Goal: Task Accomplishment & Management: Manage account settings

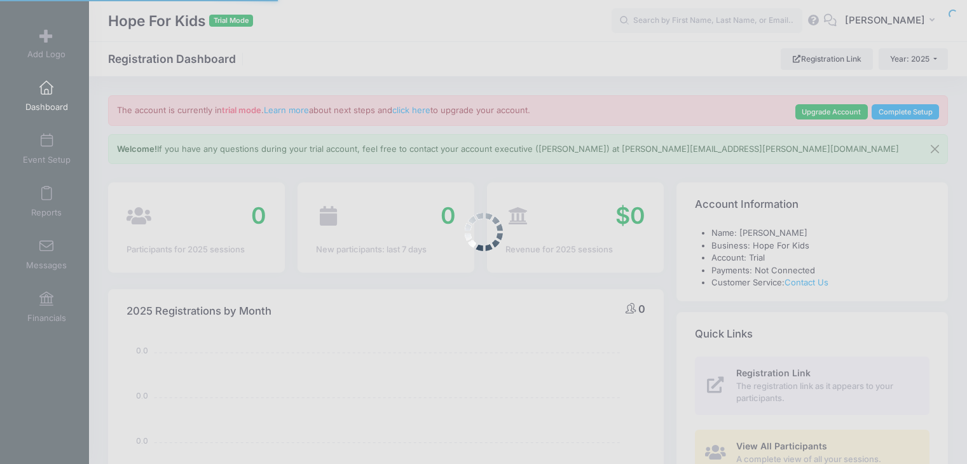
select select
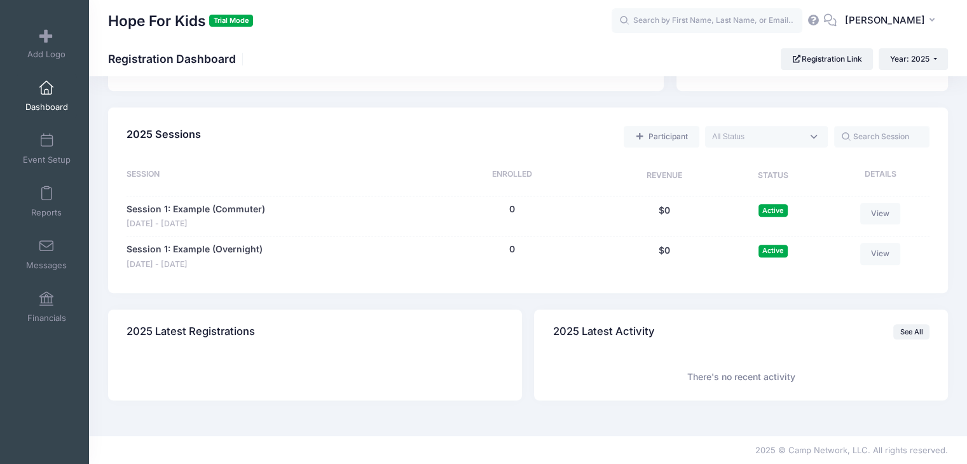
scroll to position [535, 0]
click at [38, 202] on link "Reports" at bounding box center [47, 201] width 60 height 44
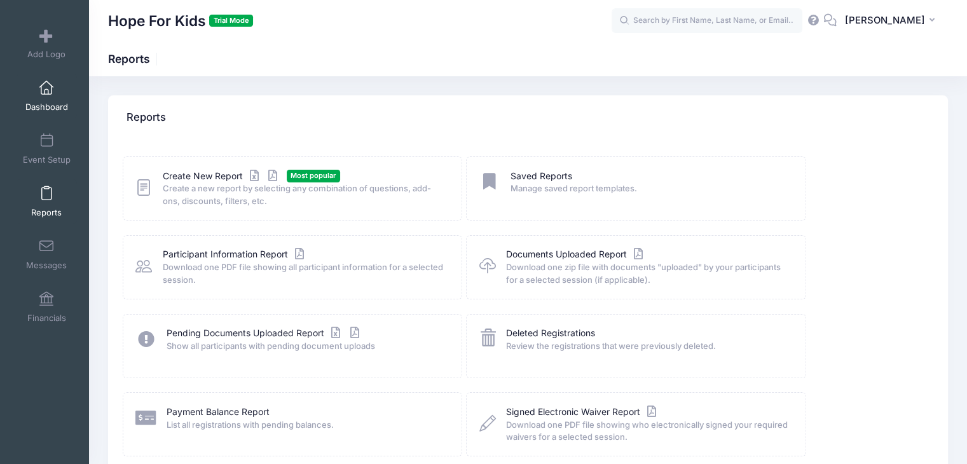
click at [36, 110] on span "Dashboard" at bounding box center [46, 107] width 43 height 11
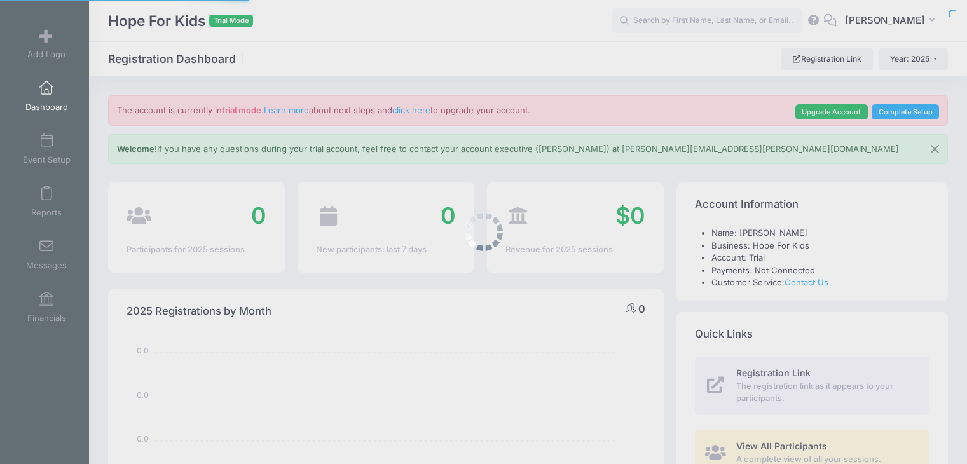
select select
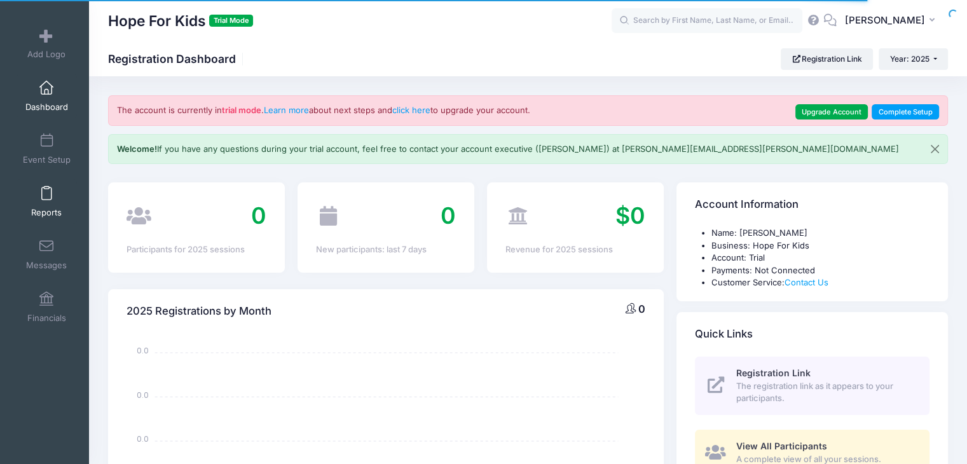
click at [46, 196] on span at bounding box center [46, 194] width 0 height 14
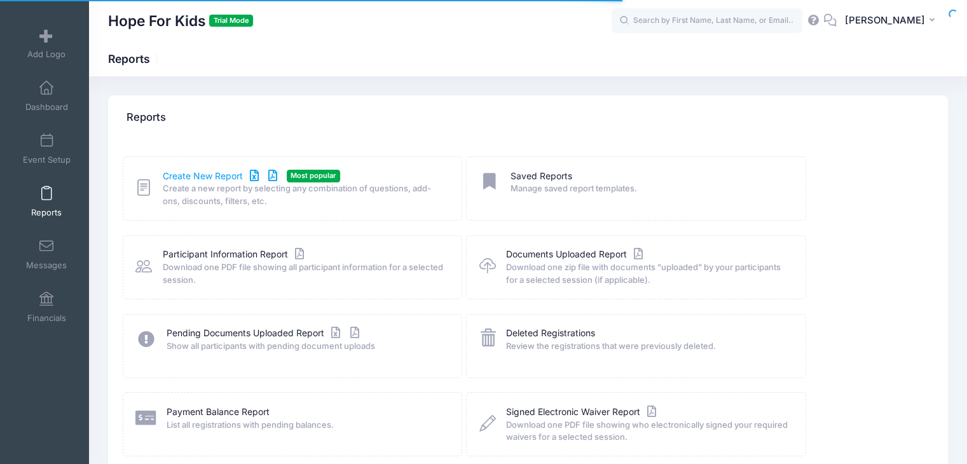
click at [201, 176] on link "Create New Report" at bounding box center [222, 176] width 118 height 13
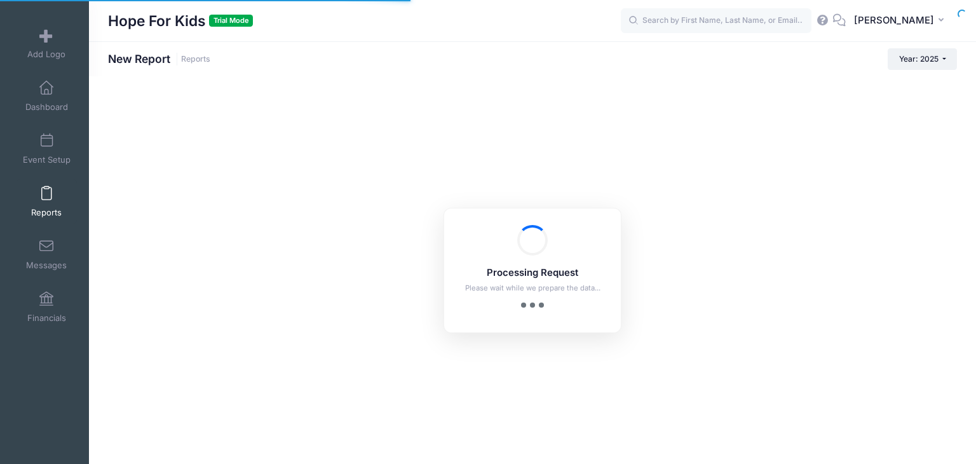
checkbox input "true"
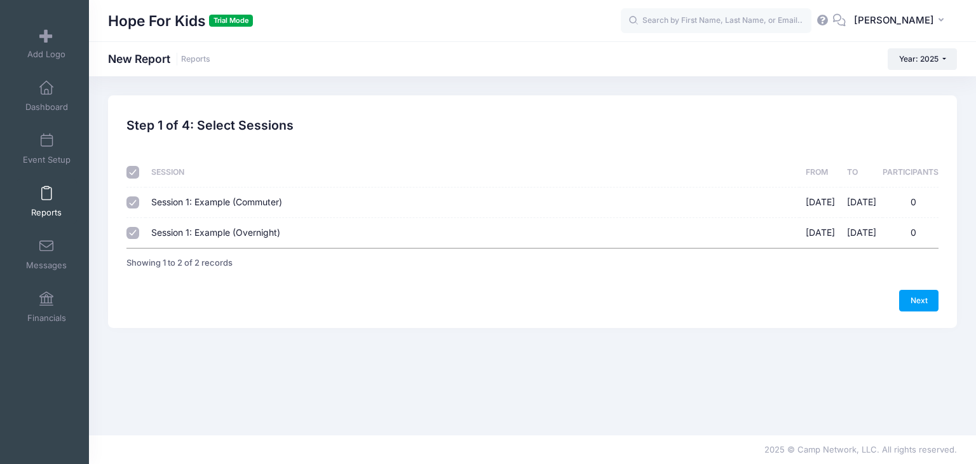
click at [231, 203] on span "Session 1: Example (Commuter)" at bounding box center [216, 201] width 131 height 11
click at [139, 203] on input "Session 1: Example (Commuter) 10/03/2025 - 10/10/2025 0" at bounding box center [133, 202] width 13 height 13
click at [188, 199] on span "Session 1: Example (Commuter)" at bounding box center [216, 201] width 131 height 11
click at [139, 199] on input "Session 1: Example (Commuter) 10/03/2025 - 10/10/2025 0" at bounding box center [133, 202] width 13 height 13
checkbox input "true"
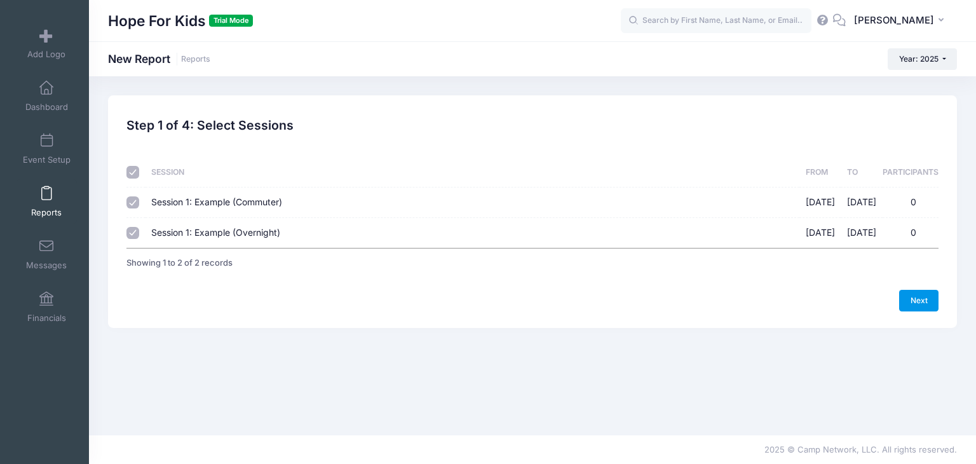
click at [923, 307] on link "Next" at bounding box center [919, 301] width 39 height 22
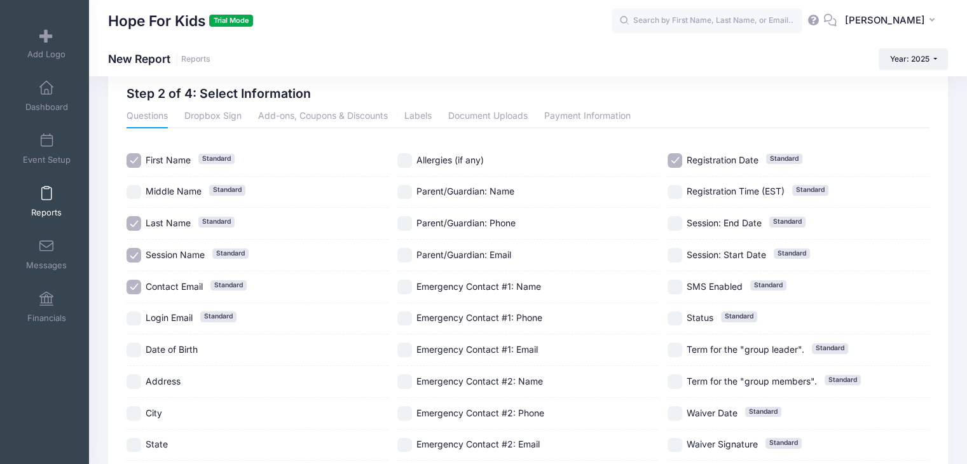
scroll to position [189, 0]
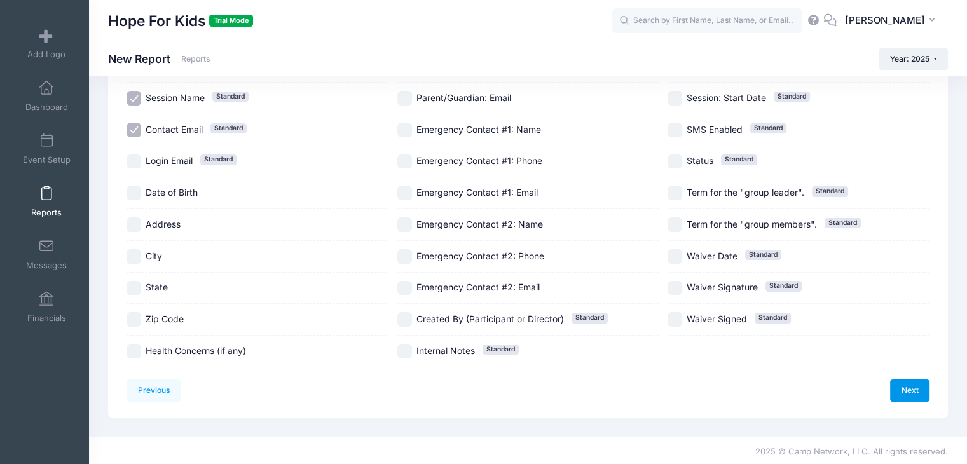
click at [906, 392] on link "Next" at bounding box center [909, 391] width 39 height 22
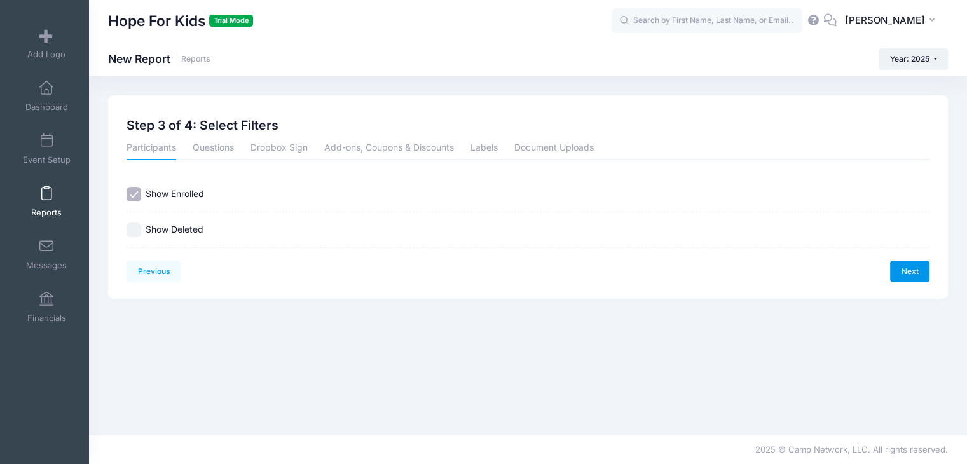
scroll to position [0, 0]
click at [921, 277] on link "Next" at bounding box center [919, 272] width 39 height 22
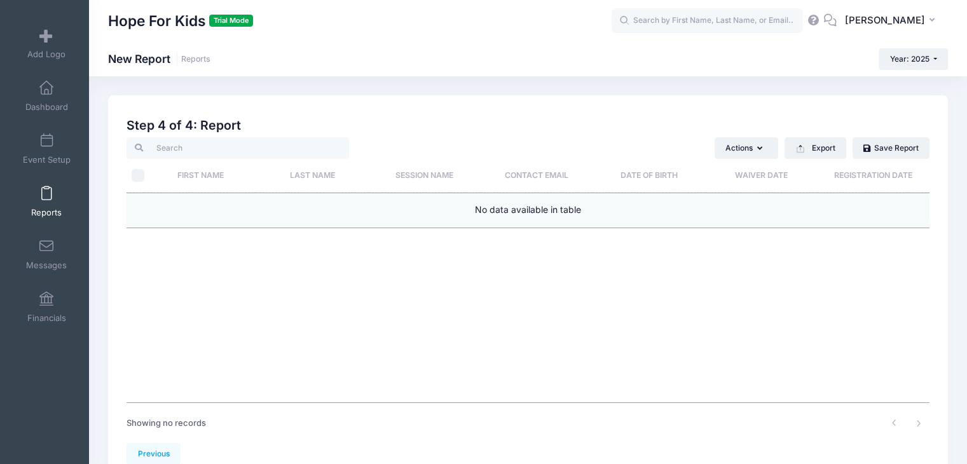
scroll to position [65, 0]
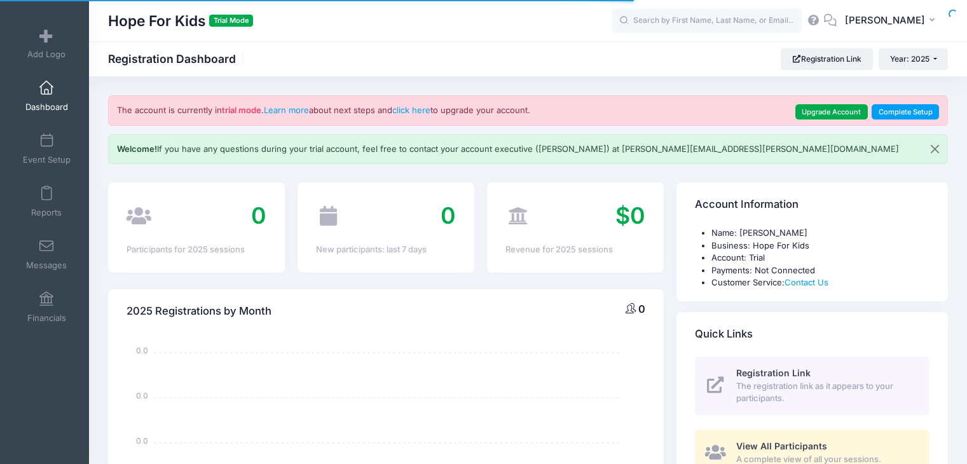
select select
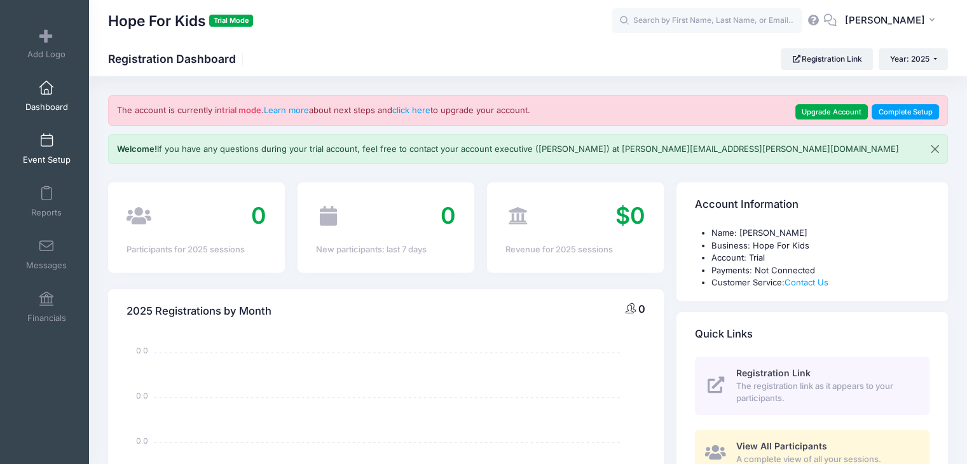
click at [51, 150] on link "Event Setup" at bounding box center [47, 149] width 60 height 44
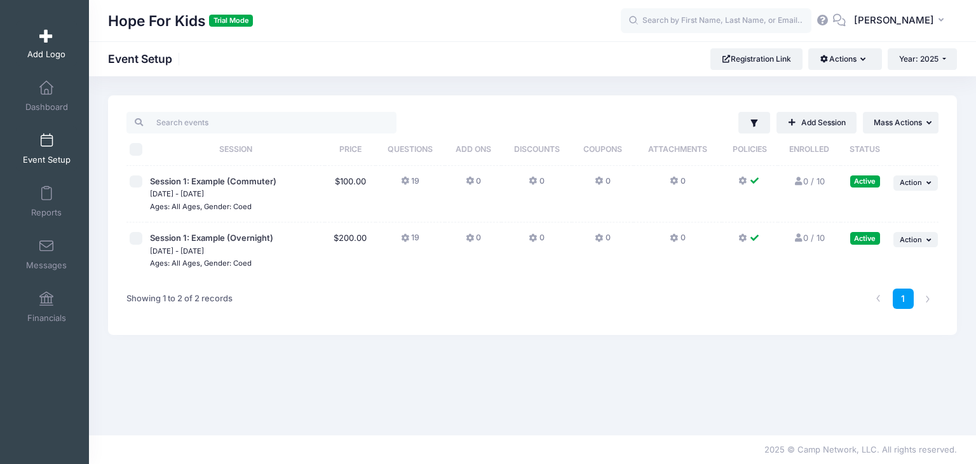
click at [43, 46] on link "Add Logo" at bounding box center [47, 43] width 60 height 44
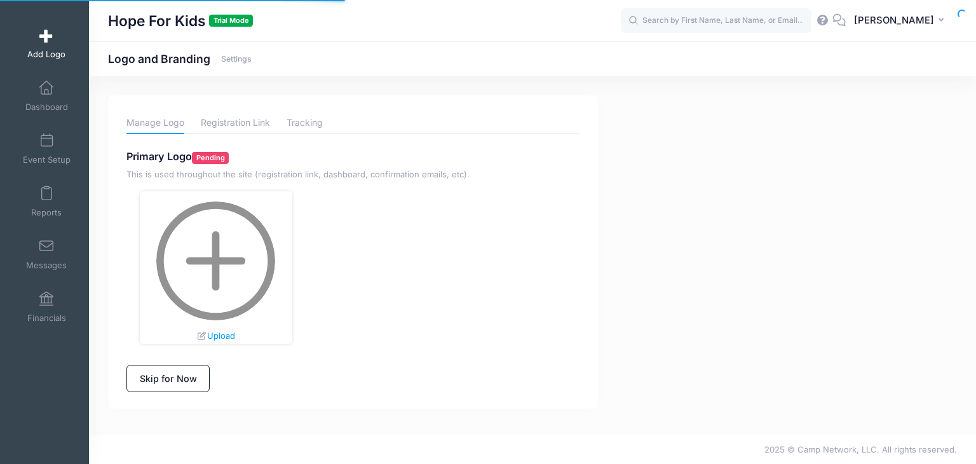
click at [43, 46] on link "Add Logo" at bounding box center [47, 43] width 60 height 44
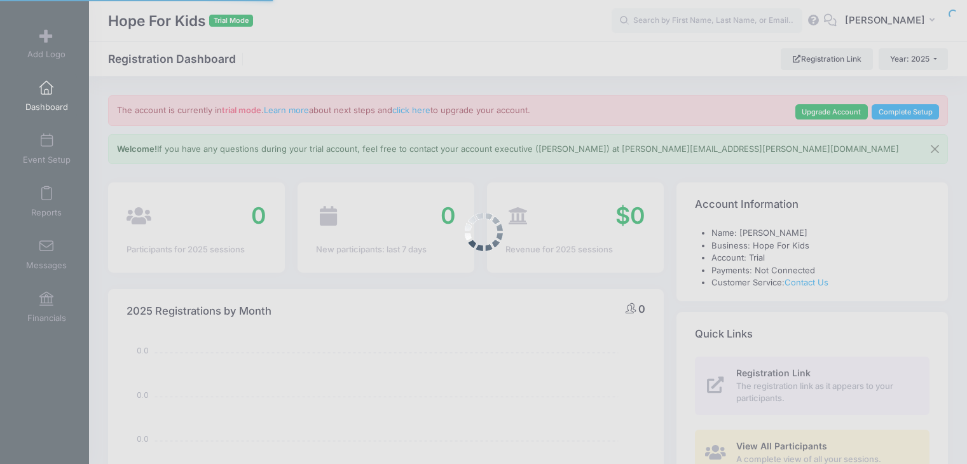
select select
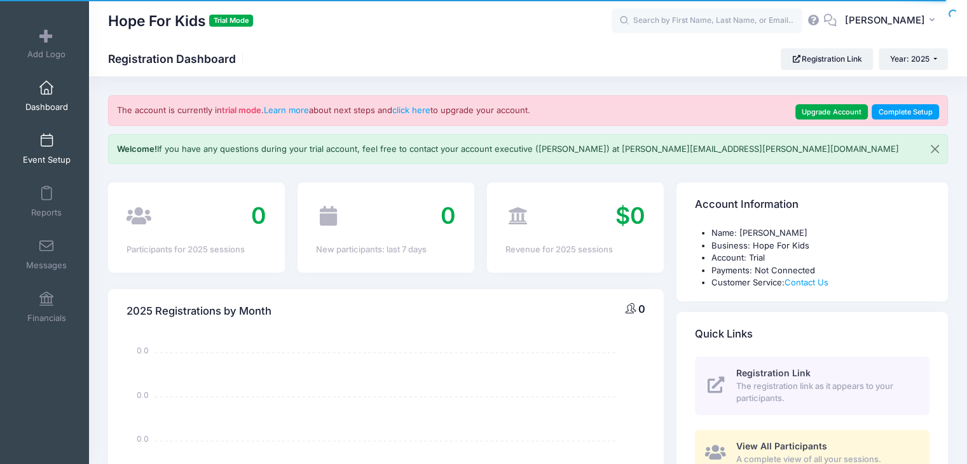
click at [38, 148] on link "Event Setup" at bounding box center [47, 149] width 60 height 44
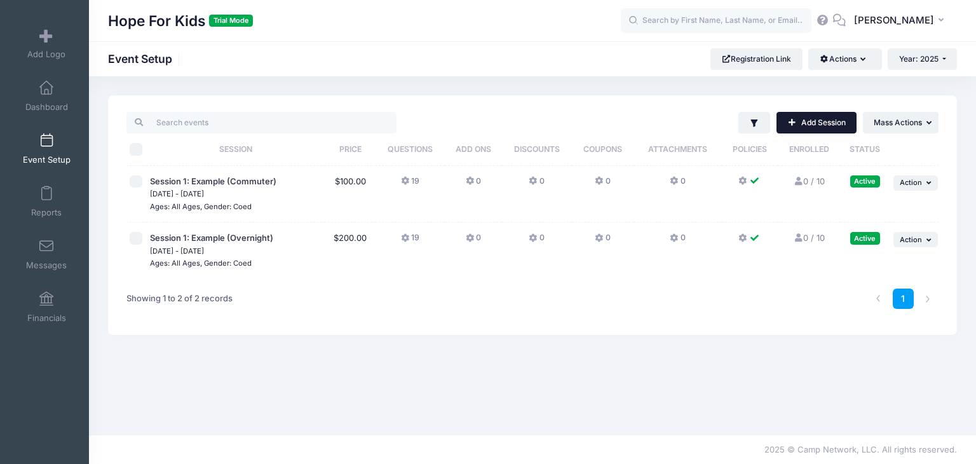
click at [834, 114] on link "Add Session" at bounding box center [817, 123] width 80 height 22
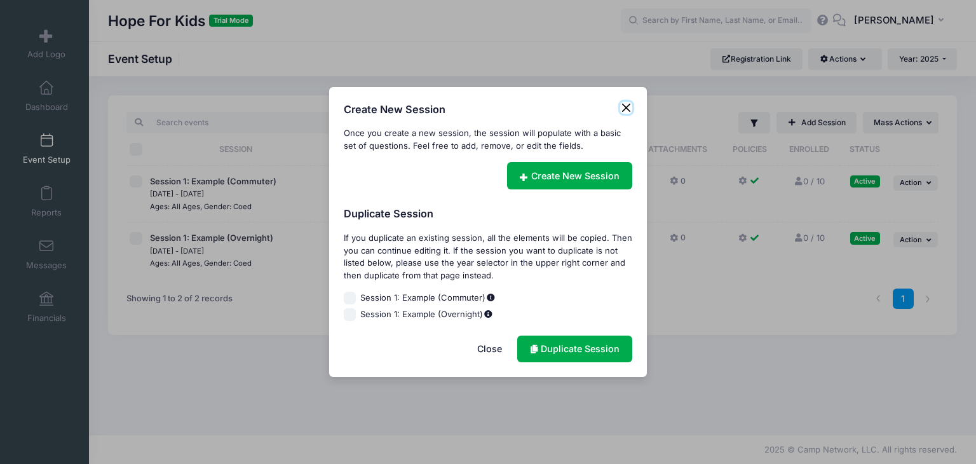
click at [625, 107] on button "Close" at bounding box center [626, 108] width 13 height 13
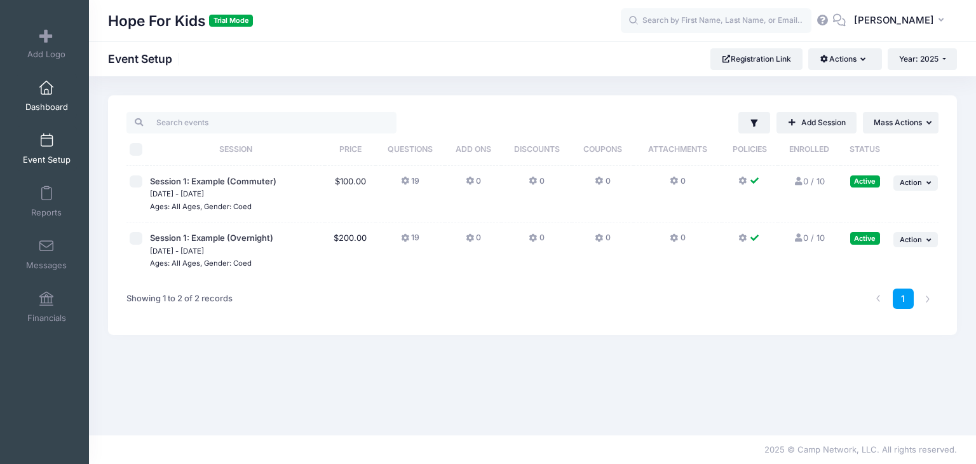
click at [41, 100] on link "Dashboard" at bounding box center [47, 96] width 60 height 44
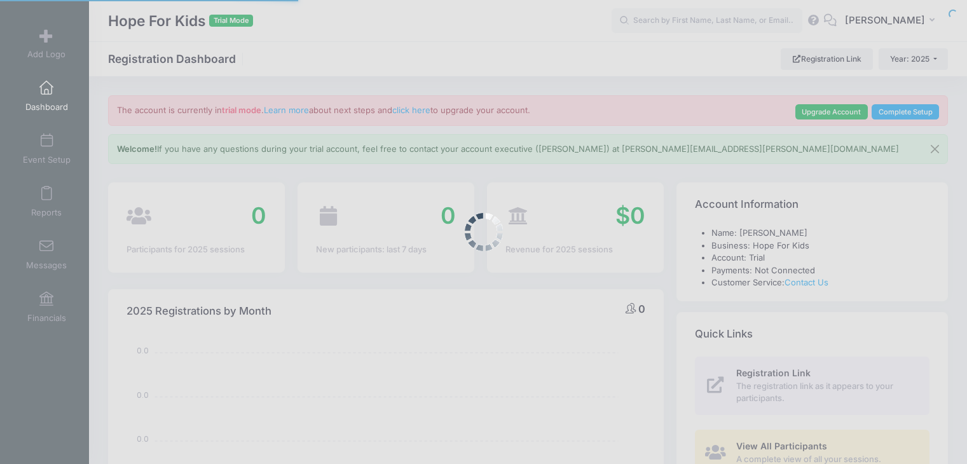
select select
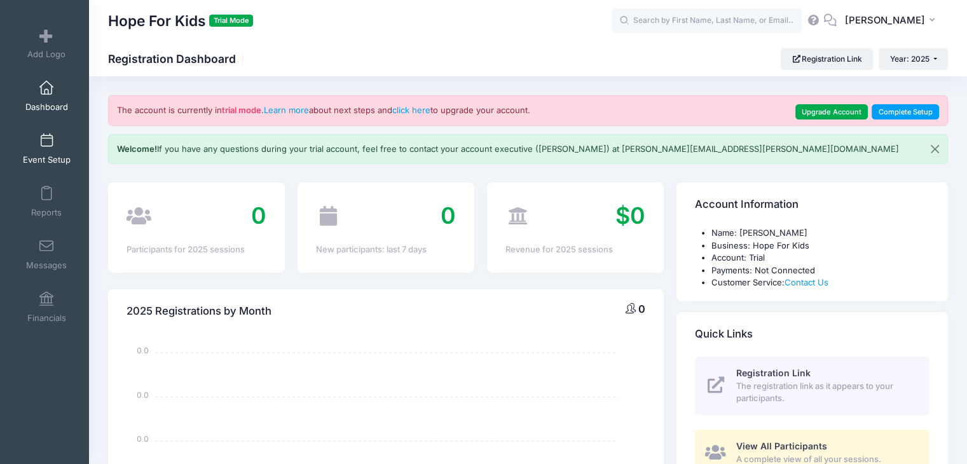
click at [46, 142] on span at bounding box center [46, 141] width 0 height 14
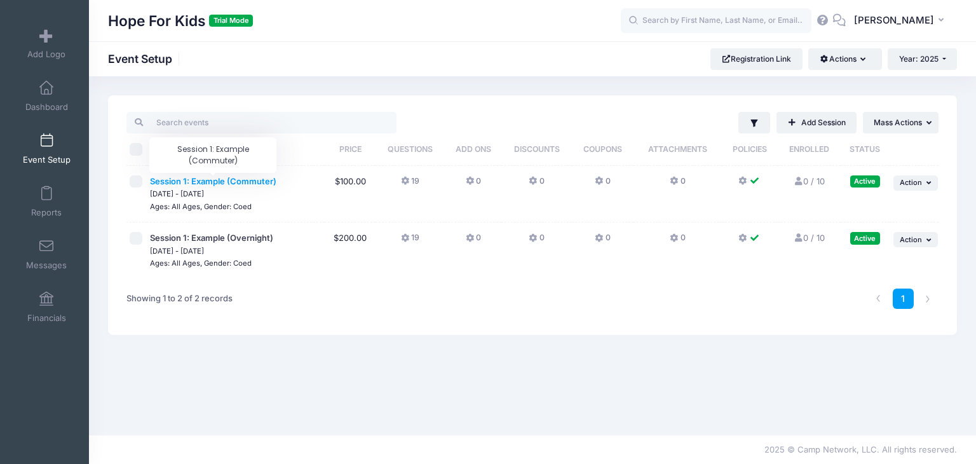
click at [250, 178] on span "Session 1: Example (Commuter)" at bounding box center [213, 181] width 127 height 10
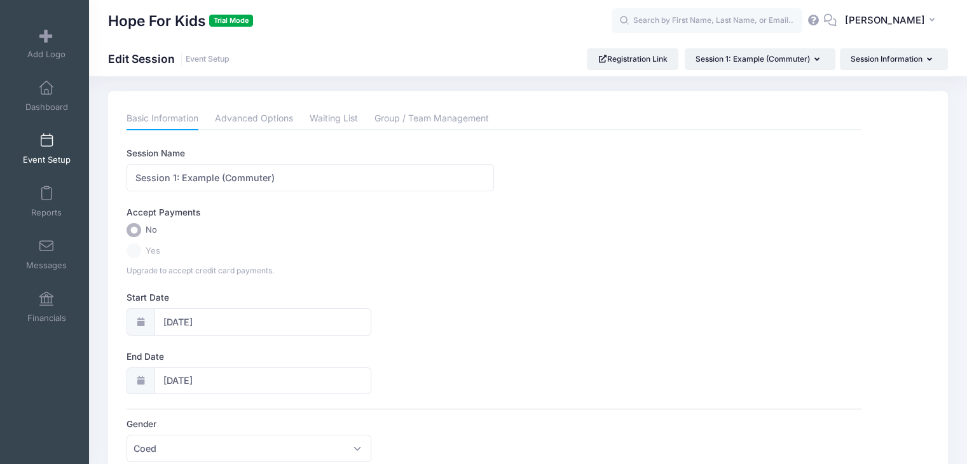
scroll to position [3, 0]
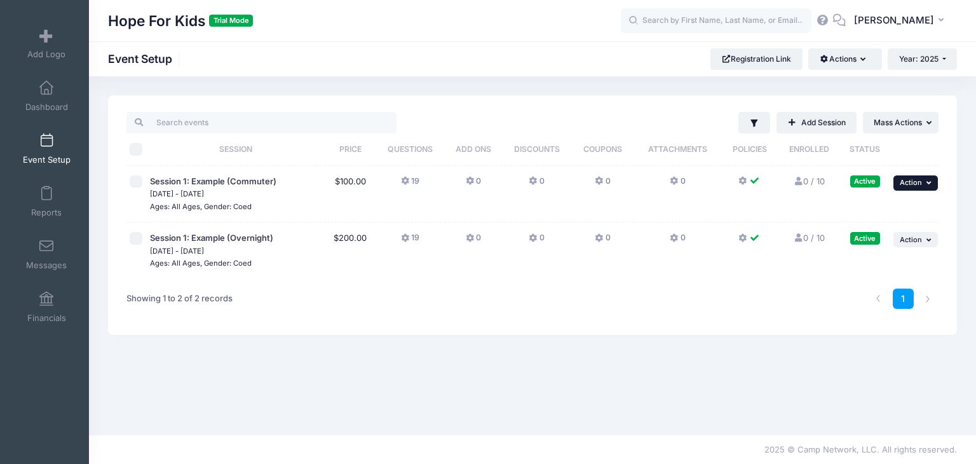
click at [924, 182] on button "... Action" at bounding box center [916, 182] width 44 height 15
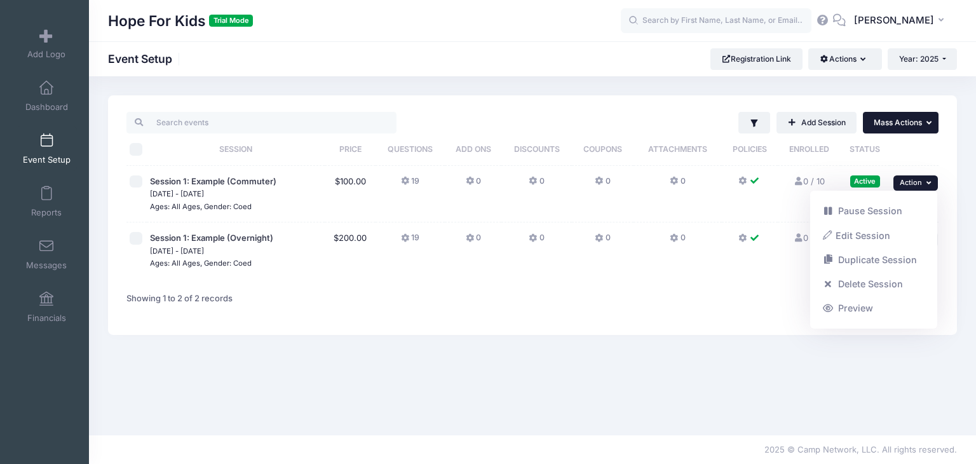
click at [908, 124] on span "Mass Actions" at bounding box center [898, 123] width 48 height 10
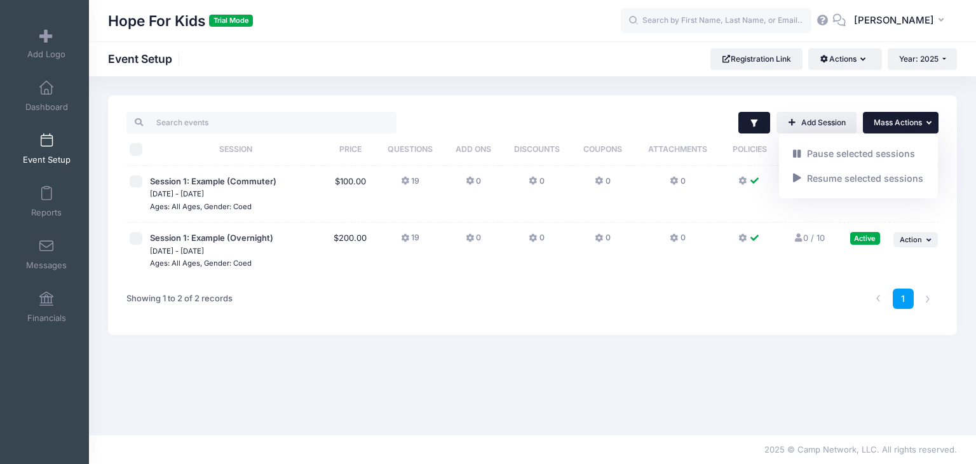
click at [755, 120] on icon "button" at bounding box center [754, 124] width 7 height 8
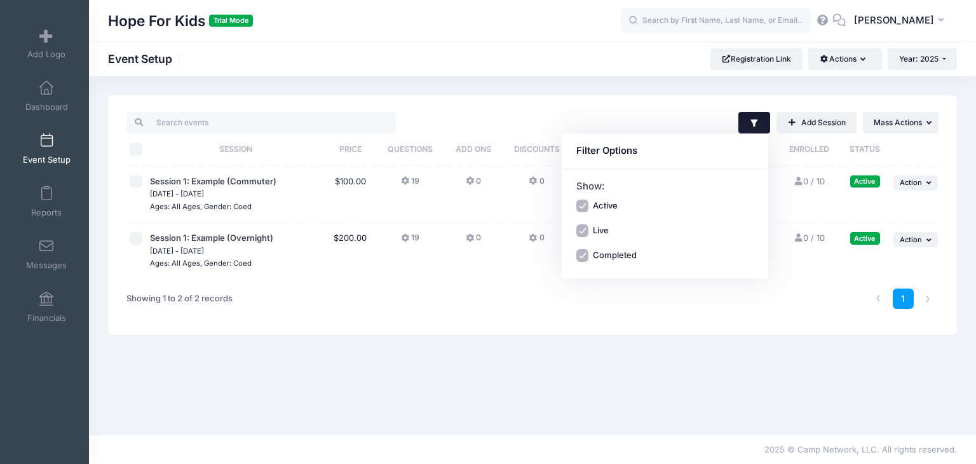
click at [613, 126] on div "Filter Filter Options Show: Active Live Completed Add Session ... Mass Actions …" at bounding box center [671, 123] width 536 height 22
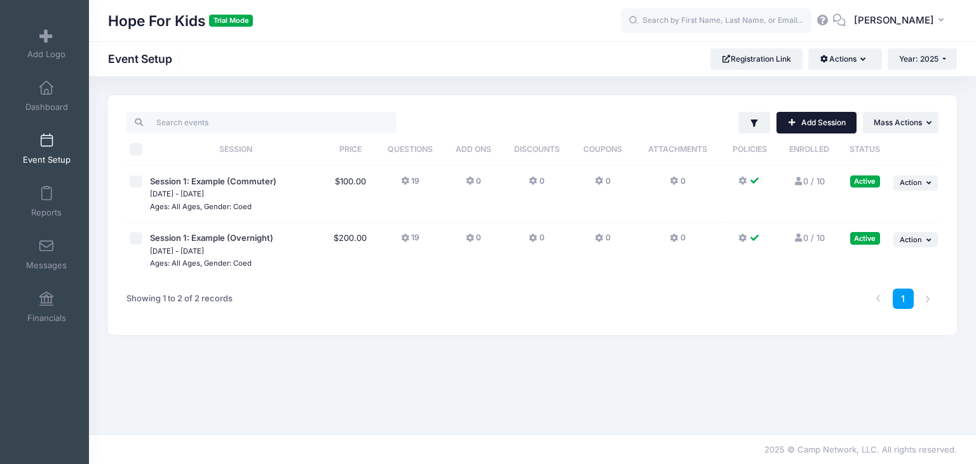
click at [797, 118] on link "Add Session" at bounding box center [817, 123] width 80 height 22
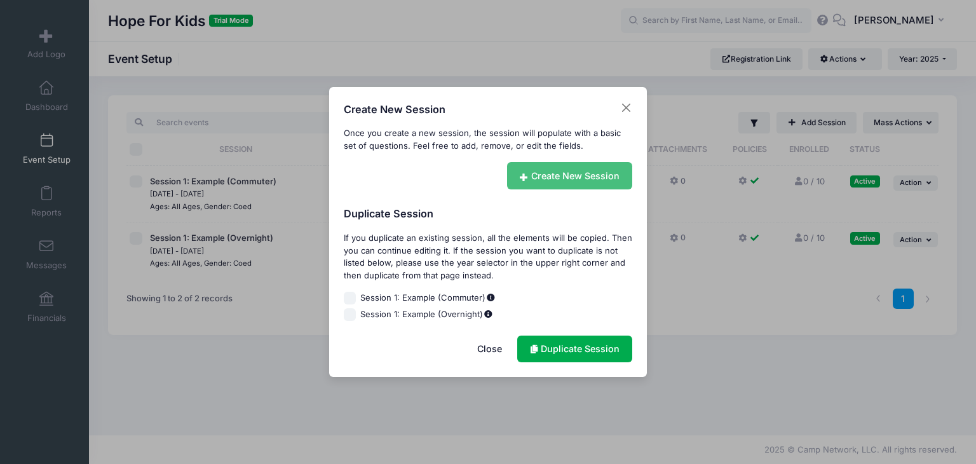
click at [578, 177] on link "Create New Session" at bounding box center [570, 175] width 126 height 27
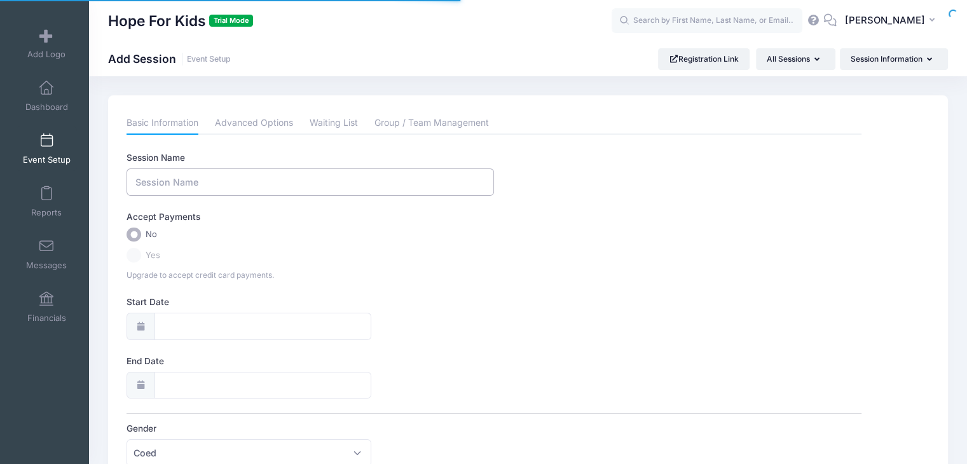
click at [298, 175] on input "Session Name" at bounding box center [310, 181] width 367 height 27
type input "R Camp 1"
click at [133, 259] on label "Yes" at bounding box center [494, 255] width 735 height 15
click at [150, 253] on span "Yes" at bounding box center [153, 255] width 15 height 13
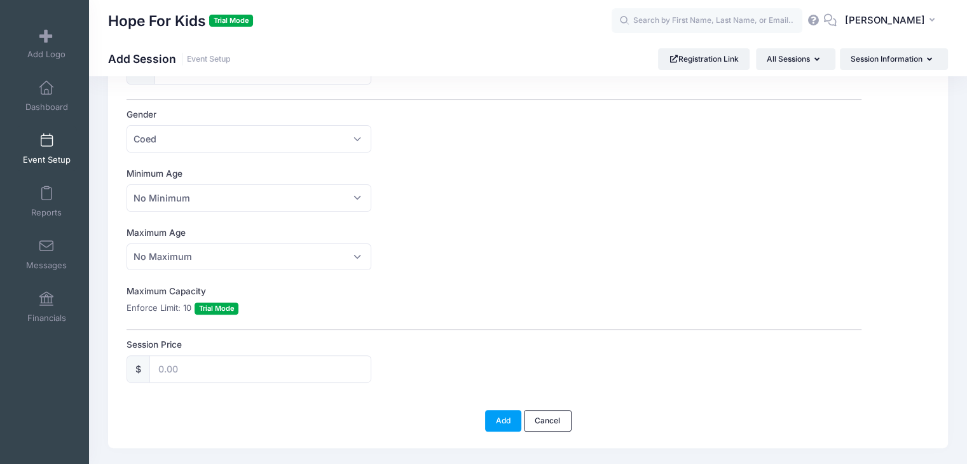
scroll to position [345, 0]
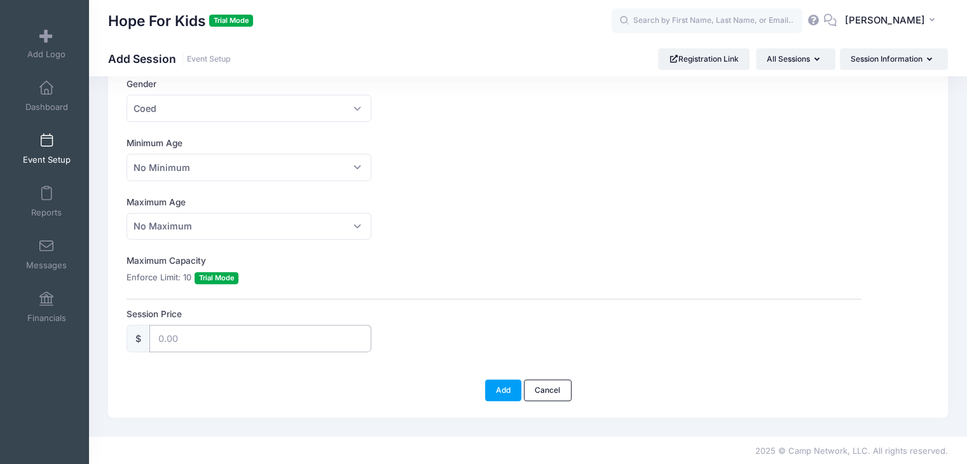
click at [184, 334] on input "Session Price" at bounding box center [260, 338] width 222 height 27
type input "665"
click at [493, 391] on button "Add" at bounding box center [503, 391] width 37 height 22
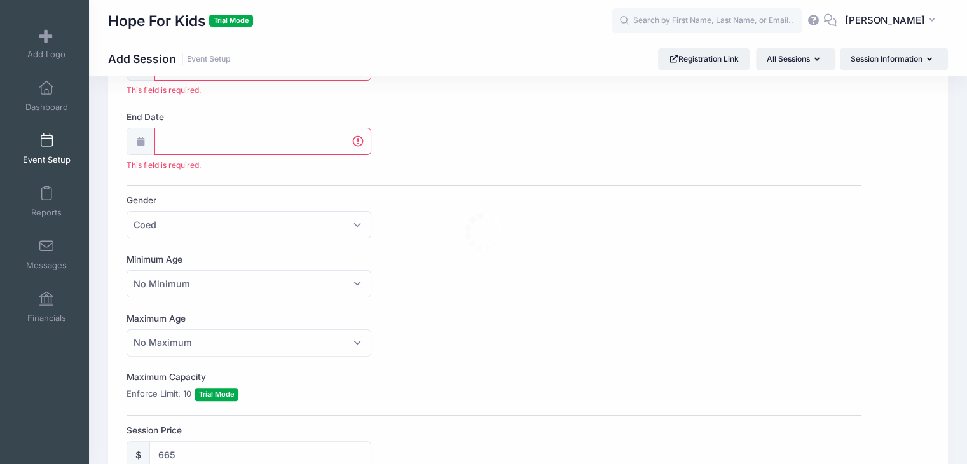
scroll to position [229, 0]
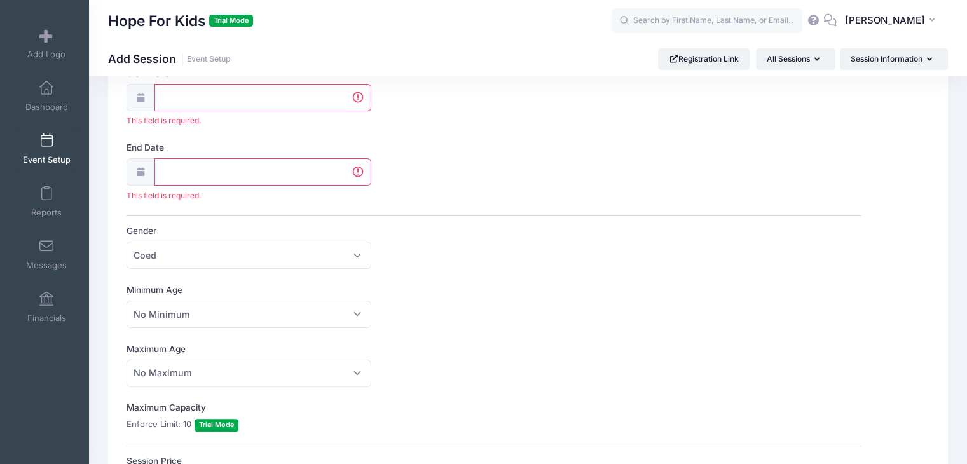
click at [251, 95] on input "Start Date" at bounding box center [262, 97] width 217 height 27
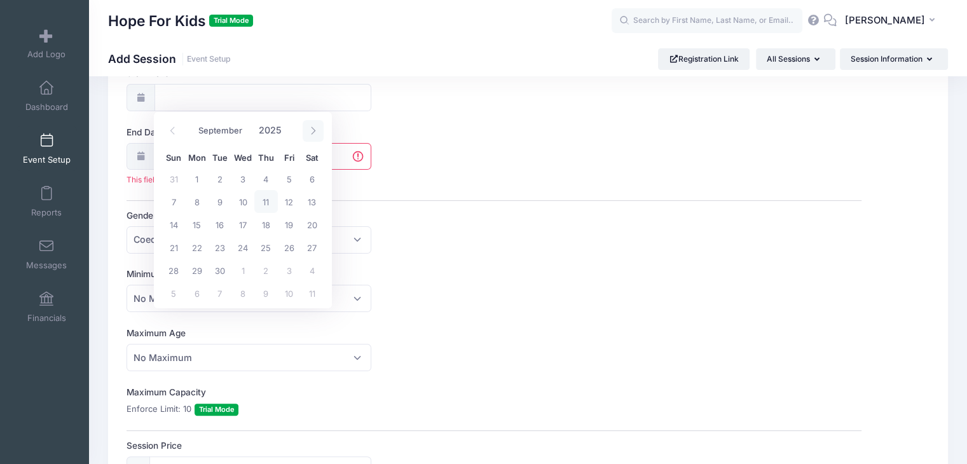
click at [310, 130] on icon at bounding box center [313, 131] width 8 height 8
select select "11"
click at [310, 130] on icon at bounding box center [313, 131] width 8 height 8
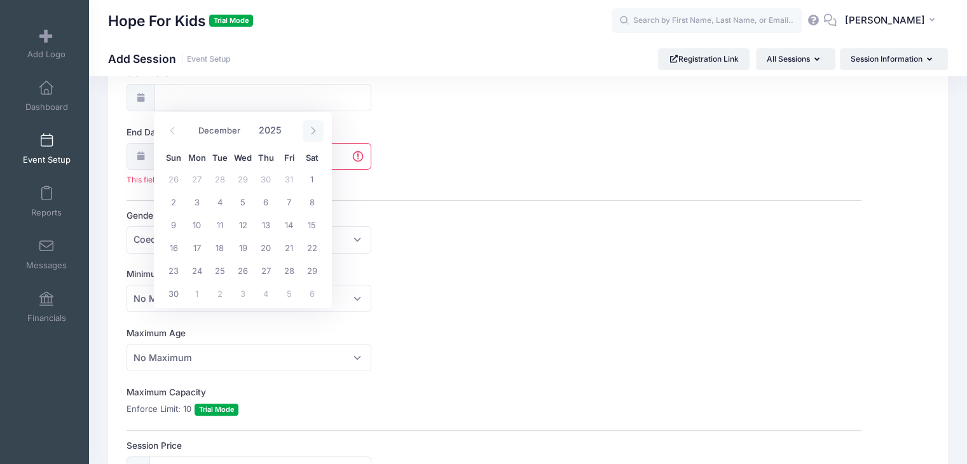
type input "2026"
click at [310, 130] on icon at bounding box center [313, 131] width 8 height 8
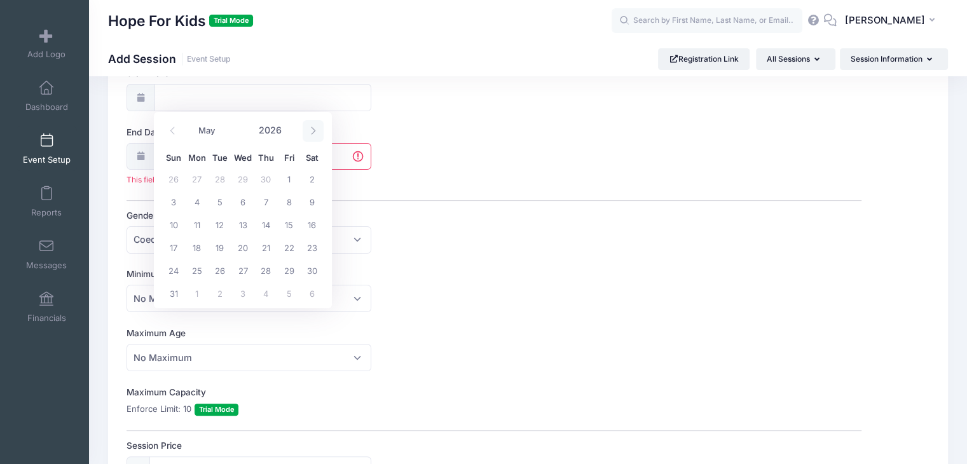
click at [310, 130] on icon at bounding box center [313, 131] width 8 height 8
click at [178, 132] on span at bounding box center [172, 131] width 21 height 22
select select "5"
click at [175, 245] on span "21" at bounding box center [173, 247] width 23 height 23
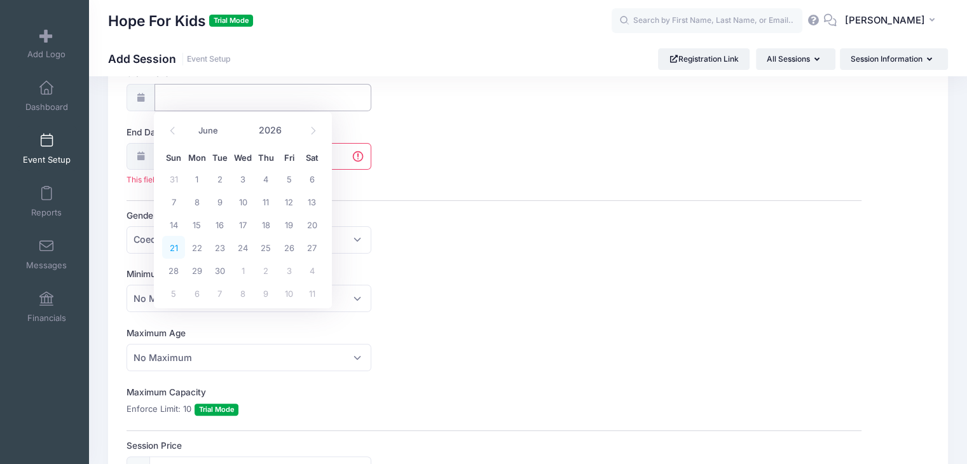
type input "[DATE]"
type input "06/22/2026"
type input "2026"
select select "5"
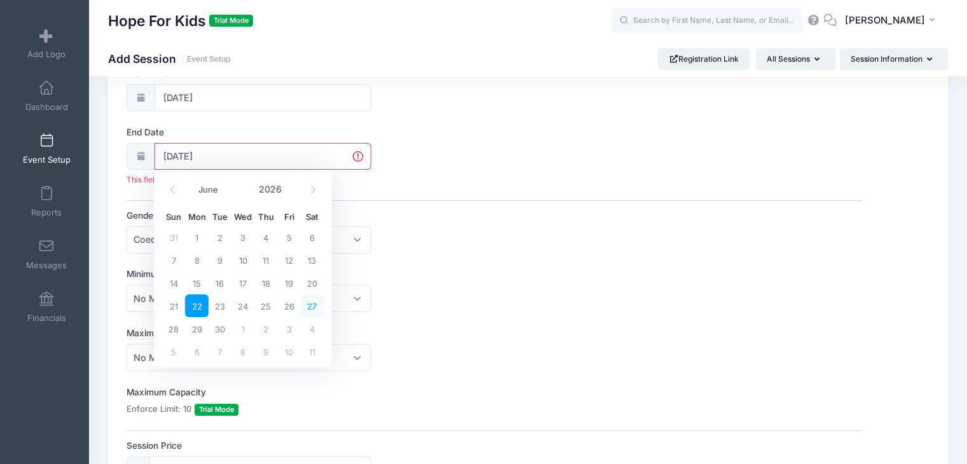
click at [315, 304] on span "27" at bounding box center [312, 305] width 23 height 23
type input "[DATE]"
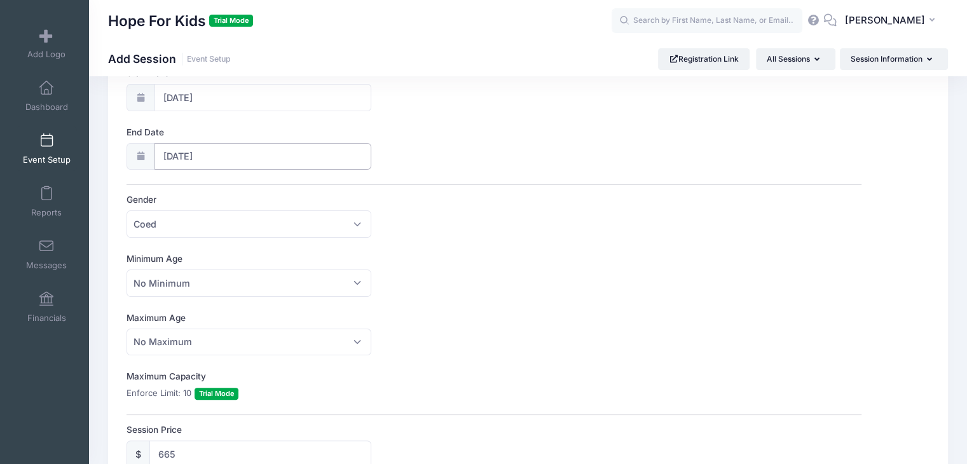
scroll to position [345, 0]
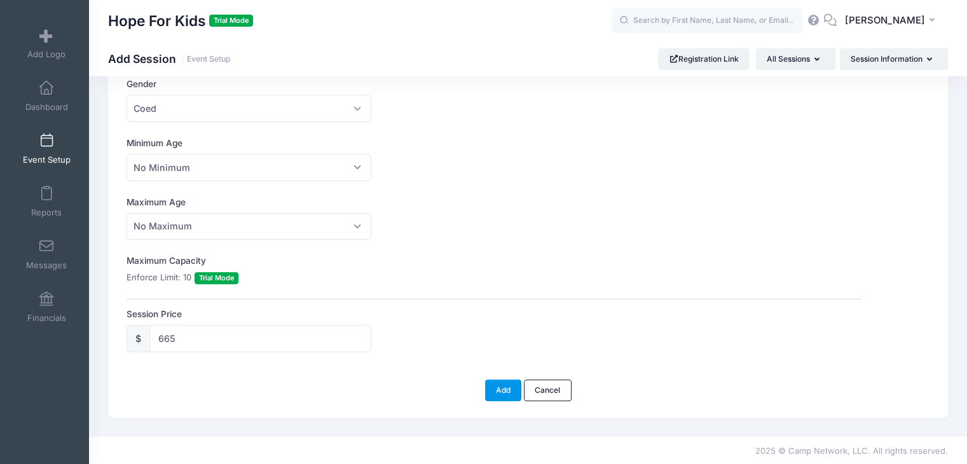
click at [509, 381] on button "Add" at bounding box center [503, 391] width 37 height 22
